Goal: Ask a question

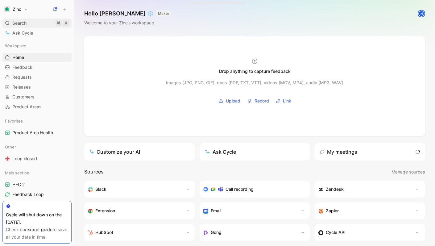
click at [37, 23] on div "Search ⌘ K" at bounding box center [36, 23] width 69 height 9
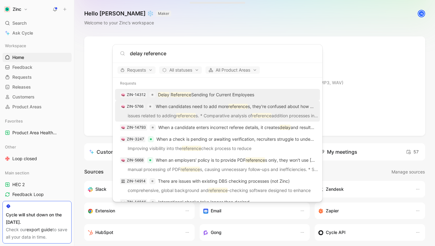
scroll to position [6, 0]
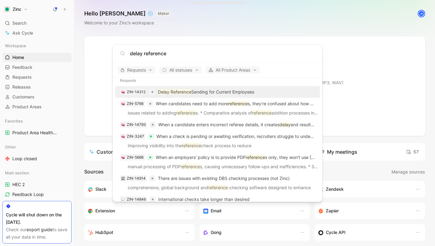
type input "delay reference"
click at [88, 64] on body "Zinc Search ⌘ K Ask Cycle Workspace Home G then H Feedback G then F Requests G …" at bounding box center [217, 123] width 435 height 246
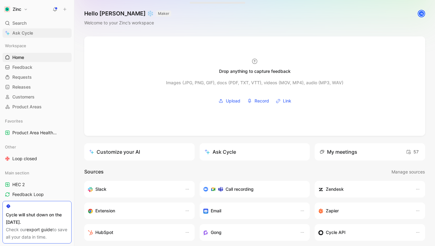
click at [41, 32] on link "Ask Cycle" at bounding box center [36, 32] width 69 height 9
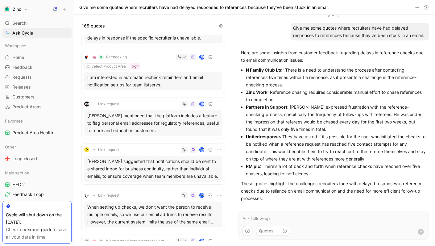
scroll to position [349, 0]
